Goal: Navigation & Orientation: Find specific page/section

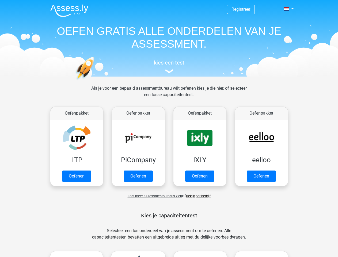
click at [287, 9] on span at bounding box center [286, 9] width 6 height 4
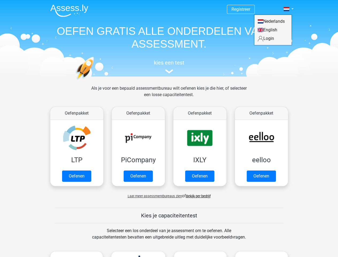
click at [153, 196] on span "Laat meer assessmentbureaus zien" at bounding box center [155, 196] width 54 height 4
